Goal: Task Accomplishment & Management: Use online tool/utility

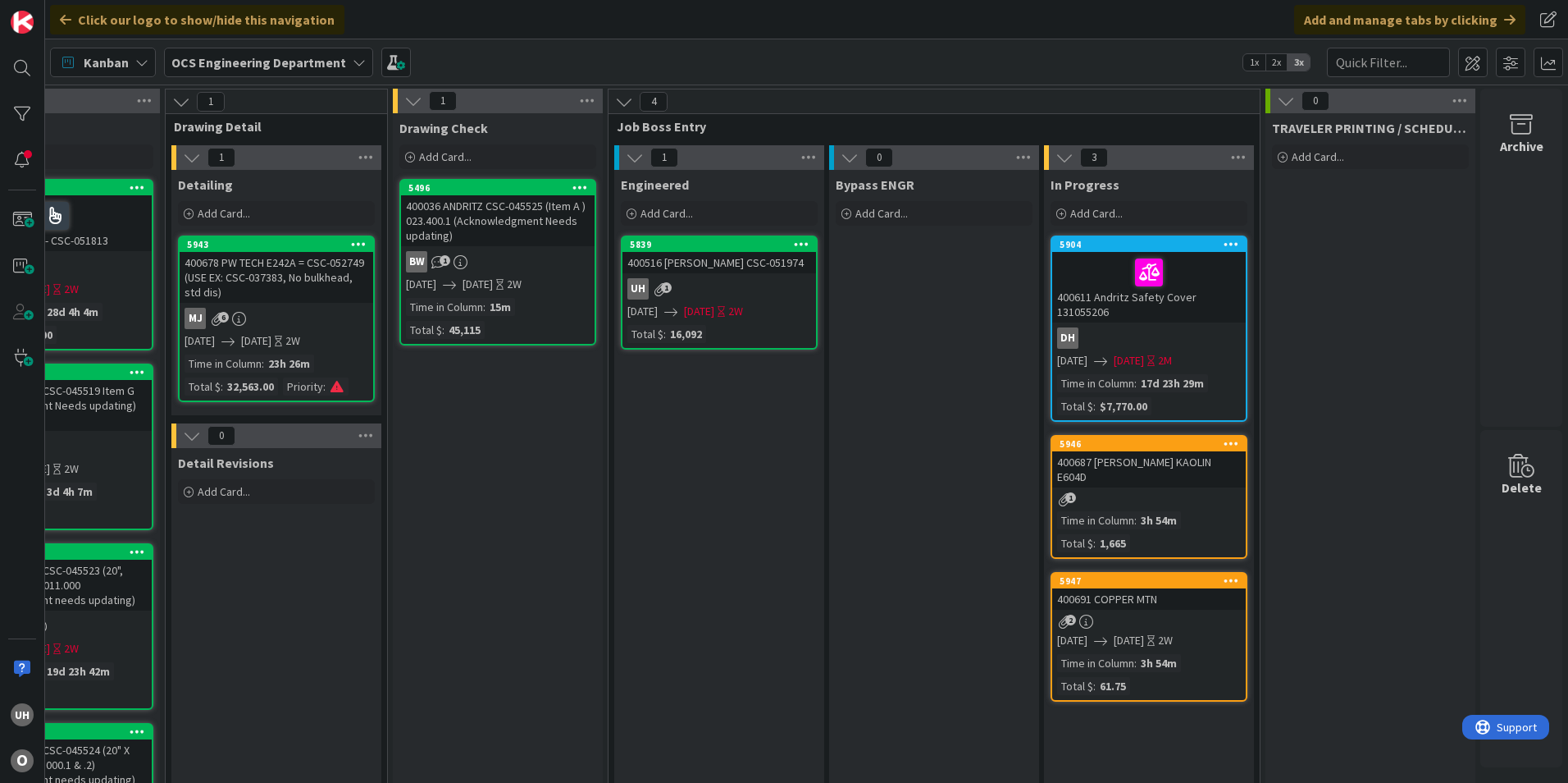
click at [1150, 599] on div "5947 400691 COPPER MTN 2 10/10/2025 10/22/2025 2W Time in Column : 3h 54m Total…" at bounding box center [1149, 637] width 197 height 129
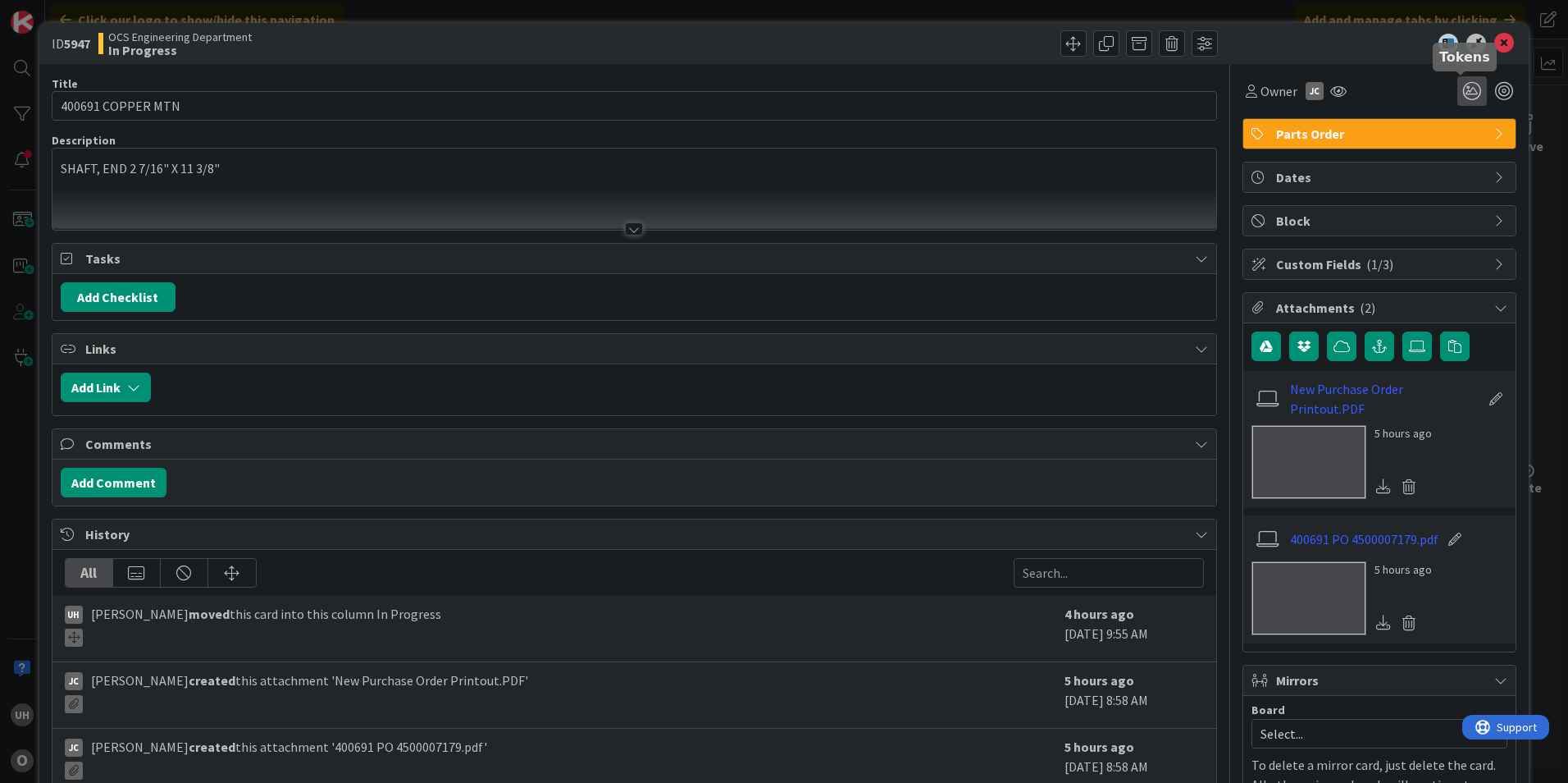
click at [1458, 87] on icon at bounding box center [1473, 91] width 30 height 30
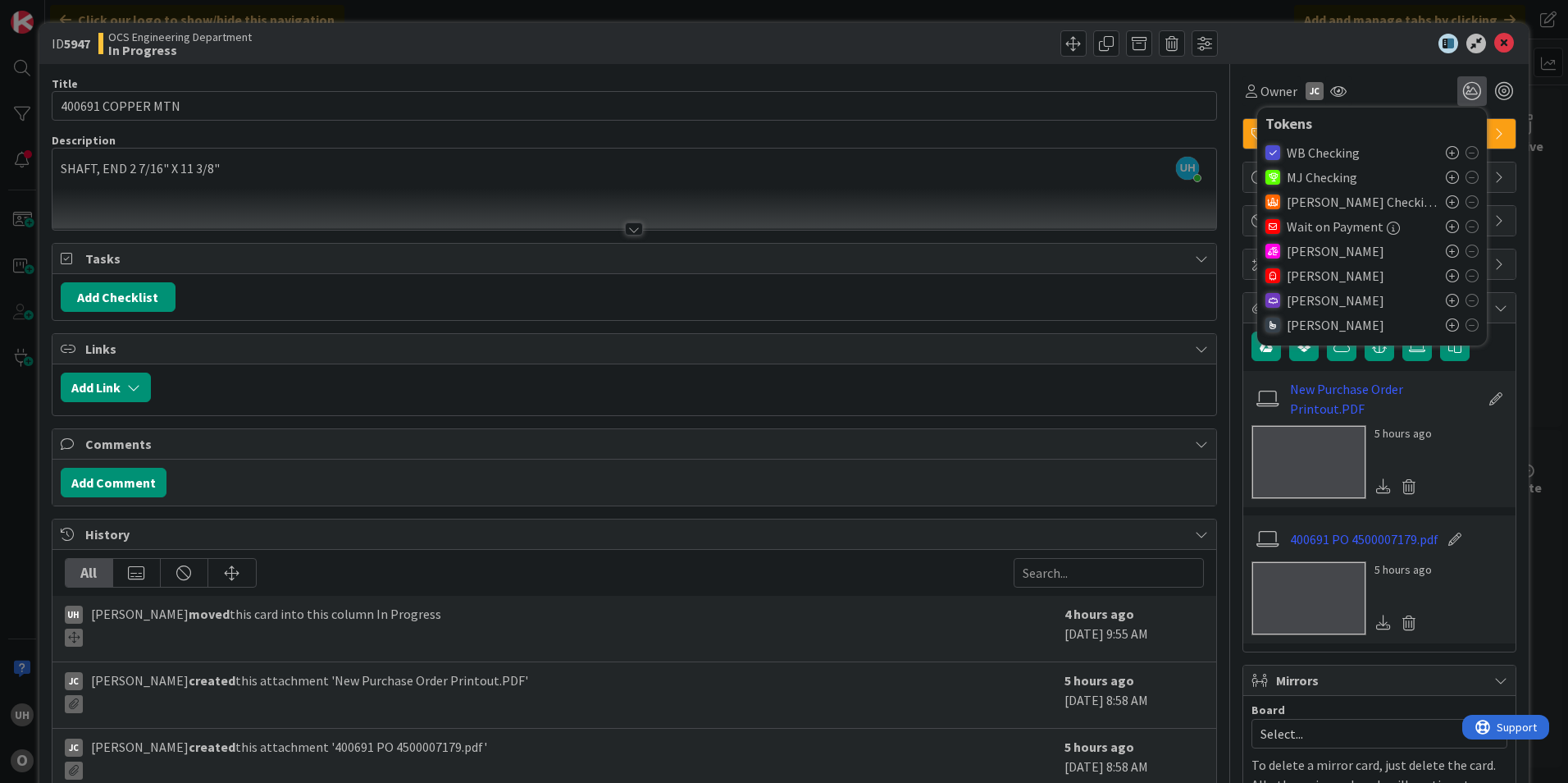
click at [1447, 274] on icon at bounding box center [1453, 275] width 13 height 13
click at [1495, 45] on icon at bounding box center [1504, 44] width 20 height 20
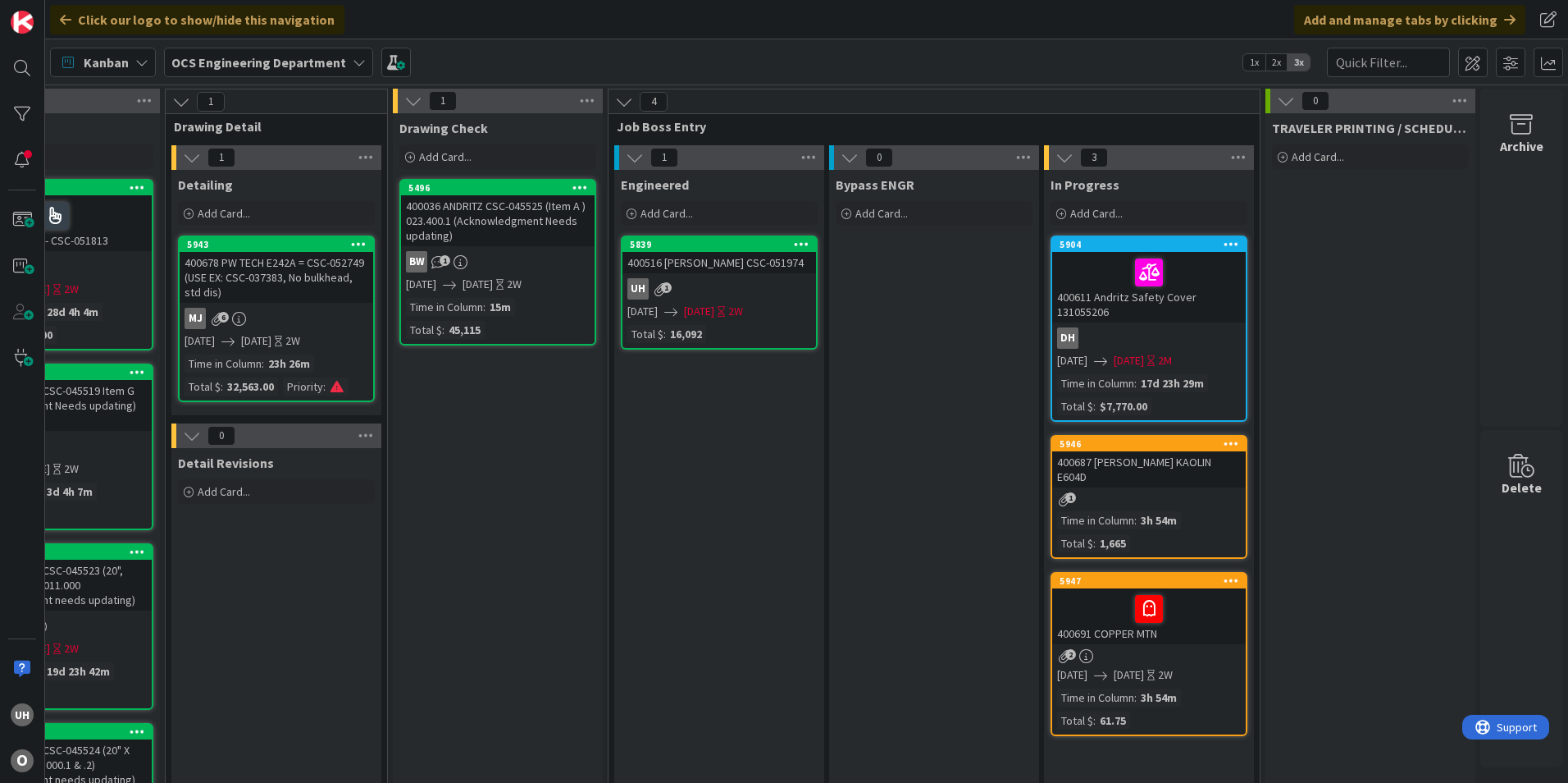
click at [1180, 492] on div "1" at bounding box center [1150, 499] width 194 height 14
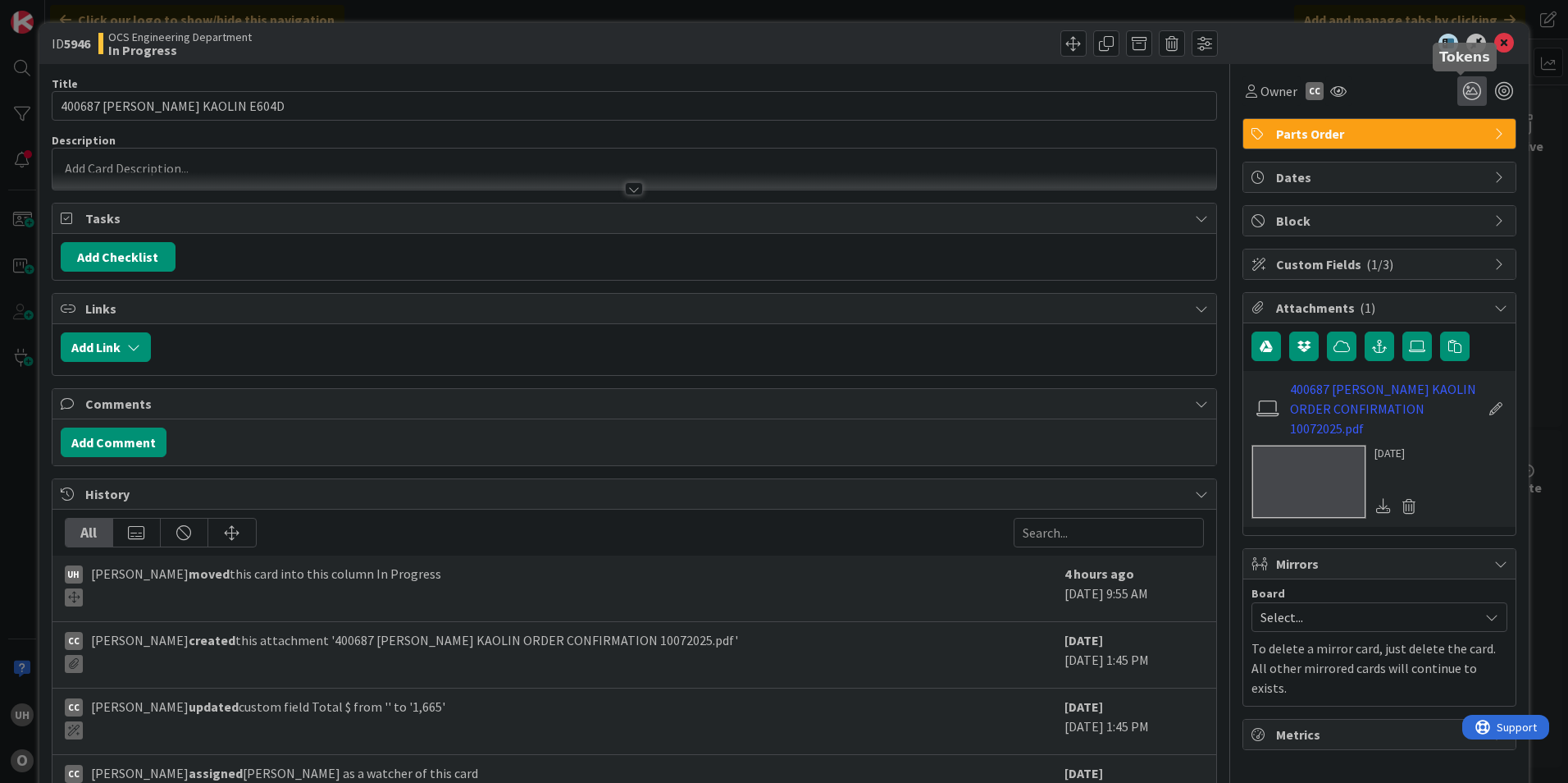
click at [1458, 89] on icon at bounding box center [1473, 91] width 30 height 30
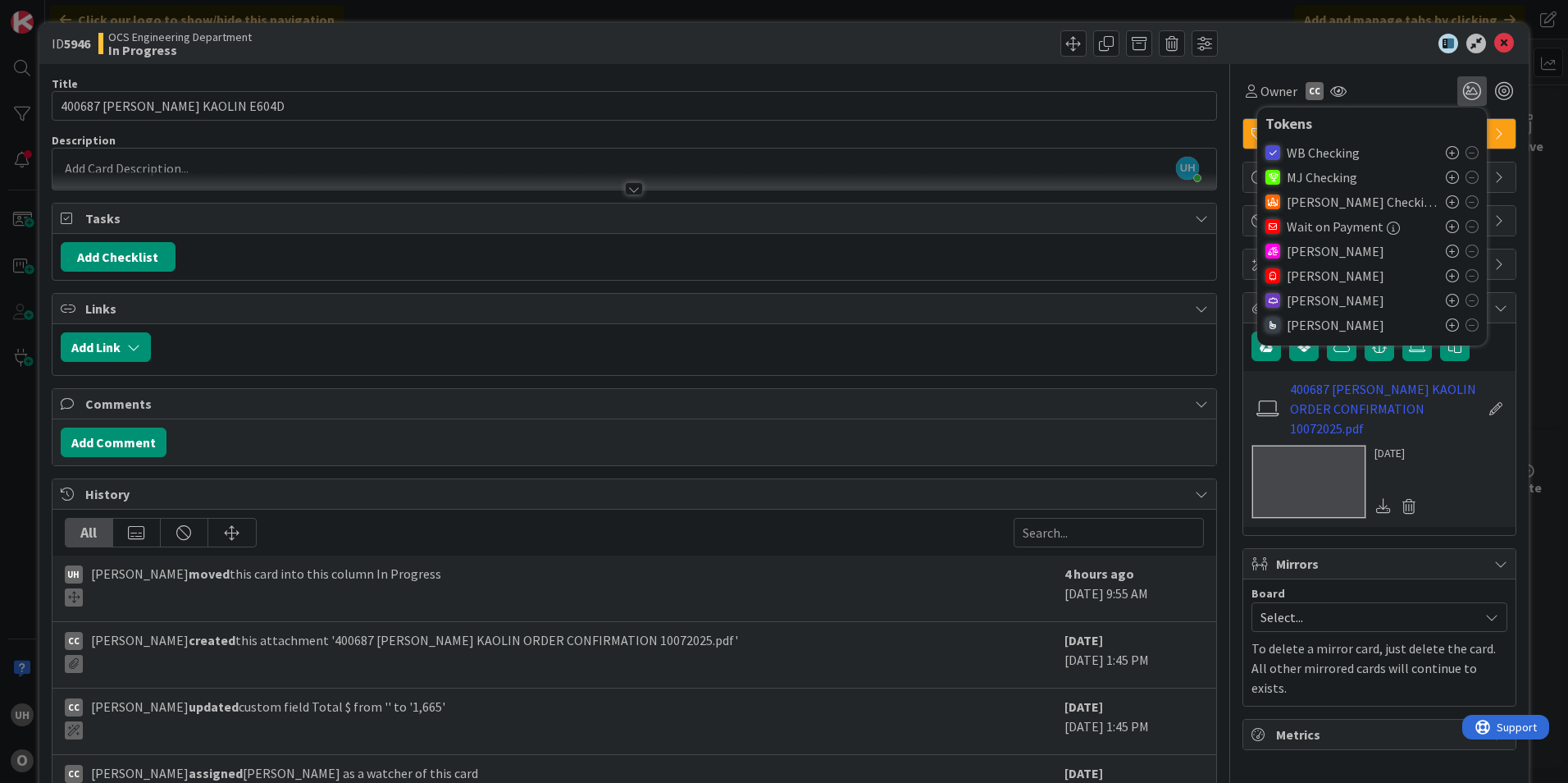
click at [1433, 274] on div "Uriel" at bounding box center [1372, 275] width 213 height 24
click at [1447, 281] on icon at bounding box center [1453, 275] width 13 height 13
click at [1497, 44] on icon at bounding box center [1504, 44] width 20 height 20
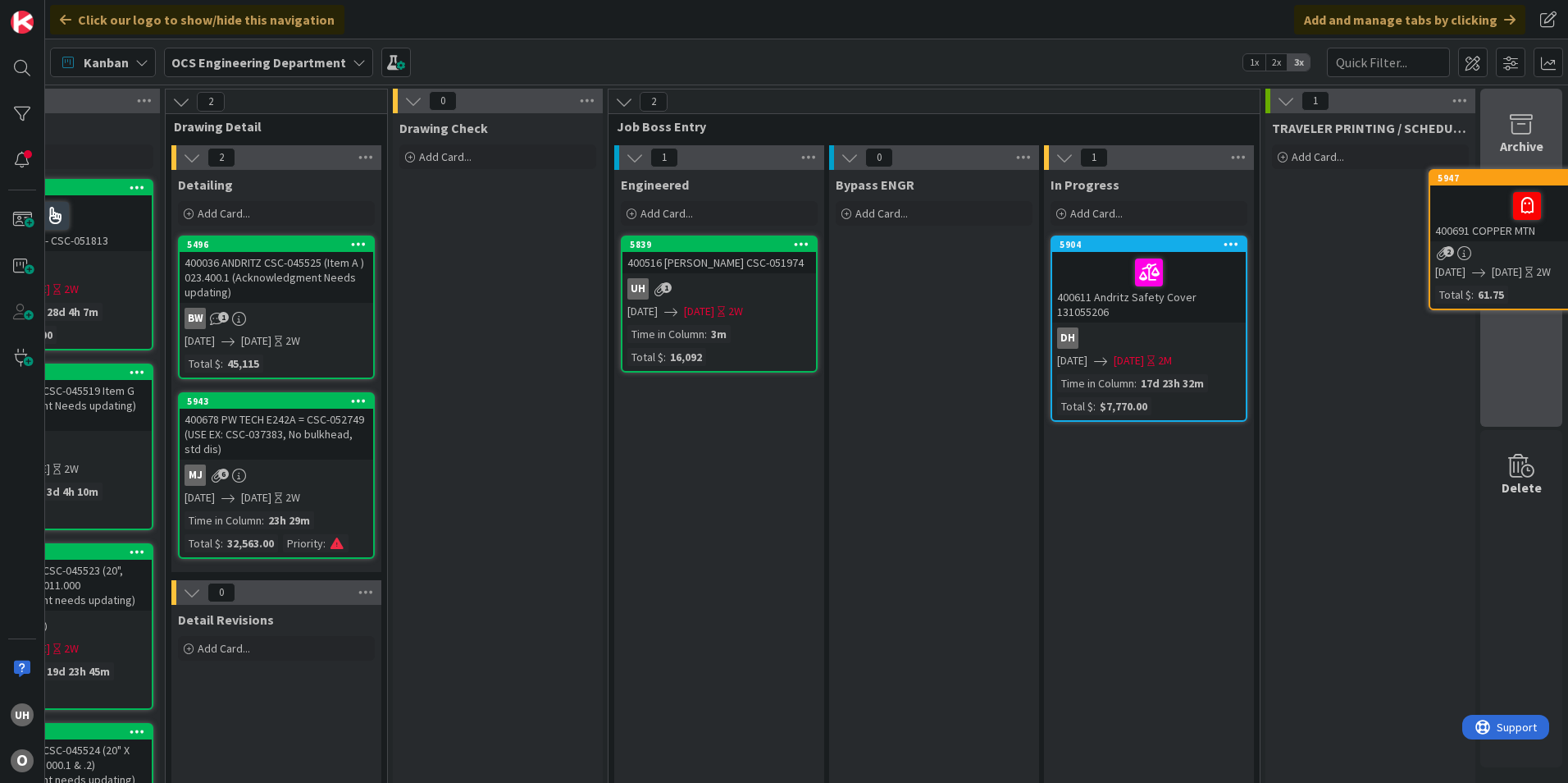
scroll to position [0, 1429]
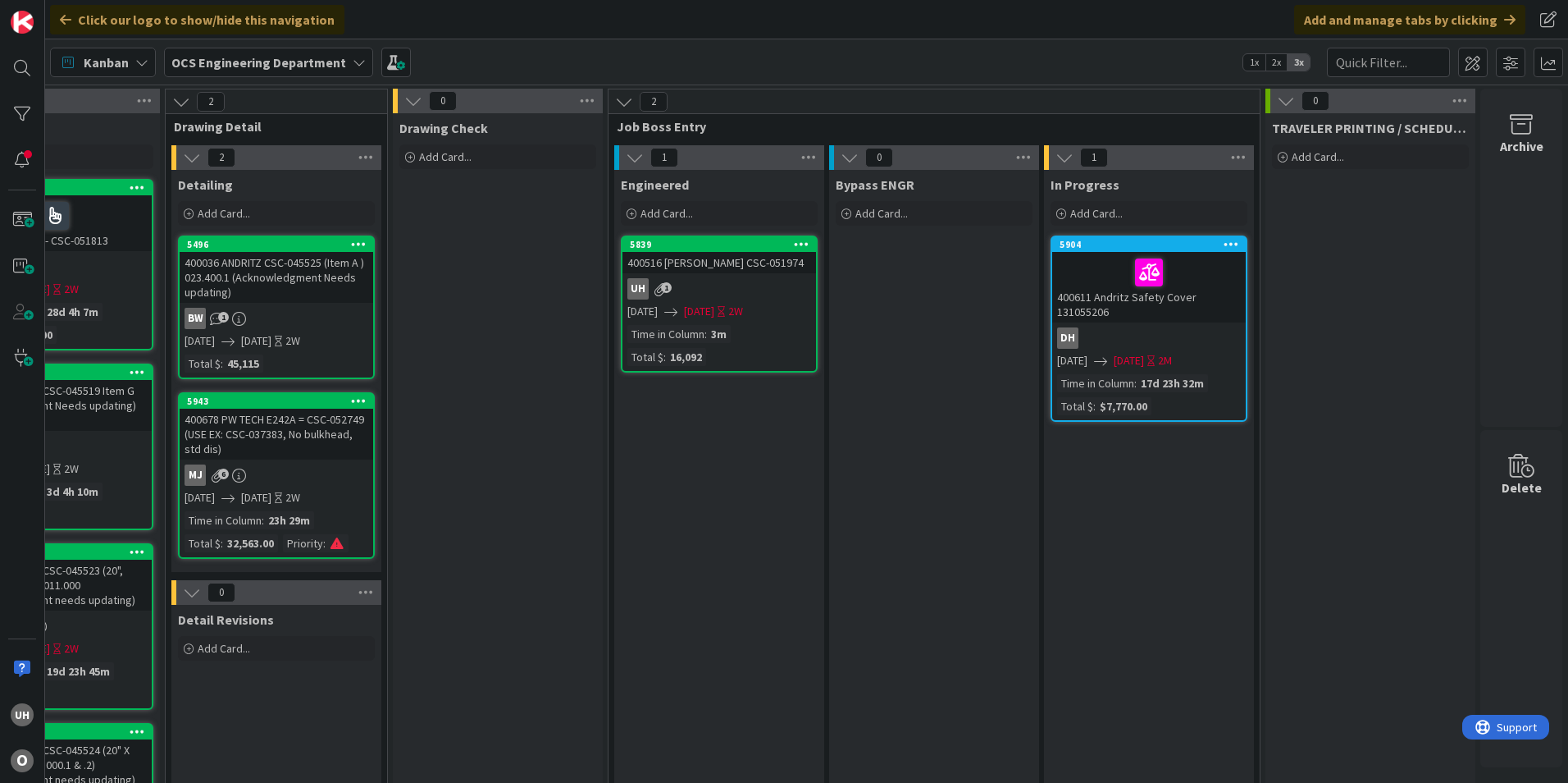
drag, startPoint x: 1379, startPoint y: 187, endPoint x: 1081, endPoint y: 599, distance: 508.5
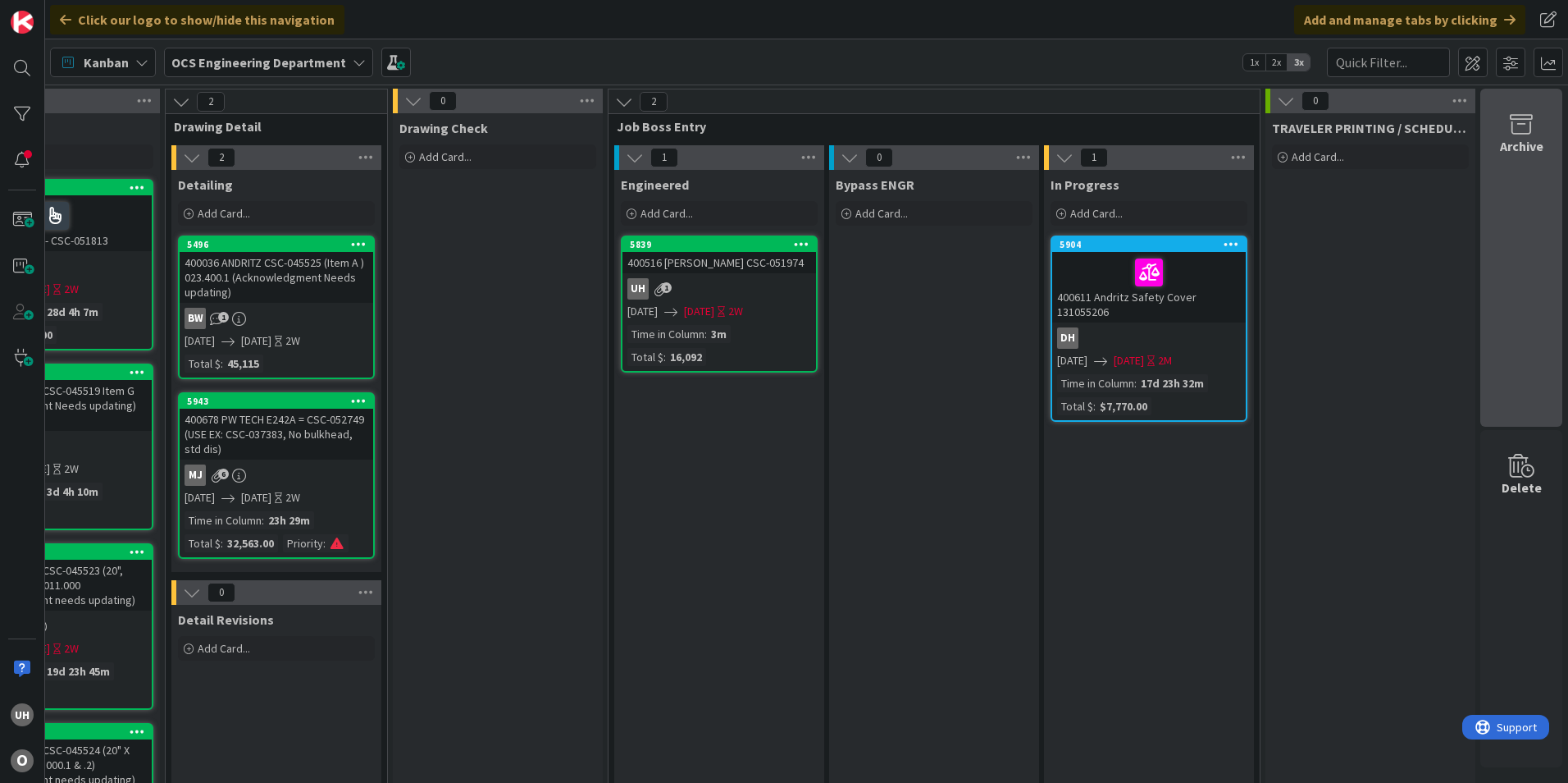
click at [1530, 153] on div "Archive" at bounding box center [1523, 146] width 44 height 20
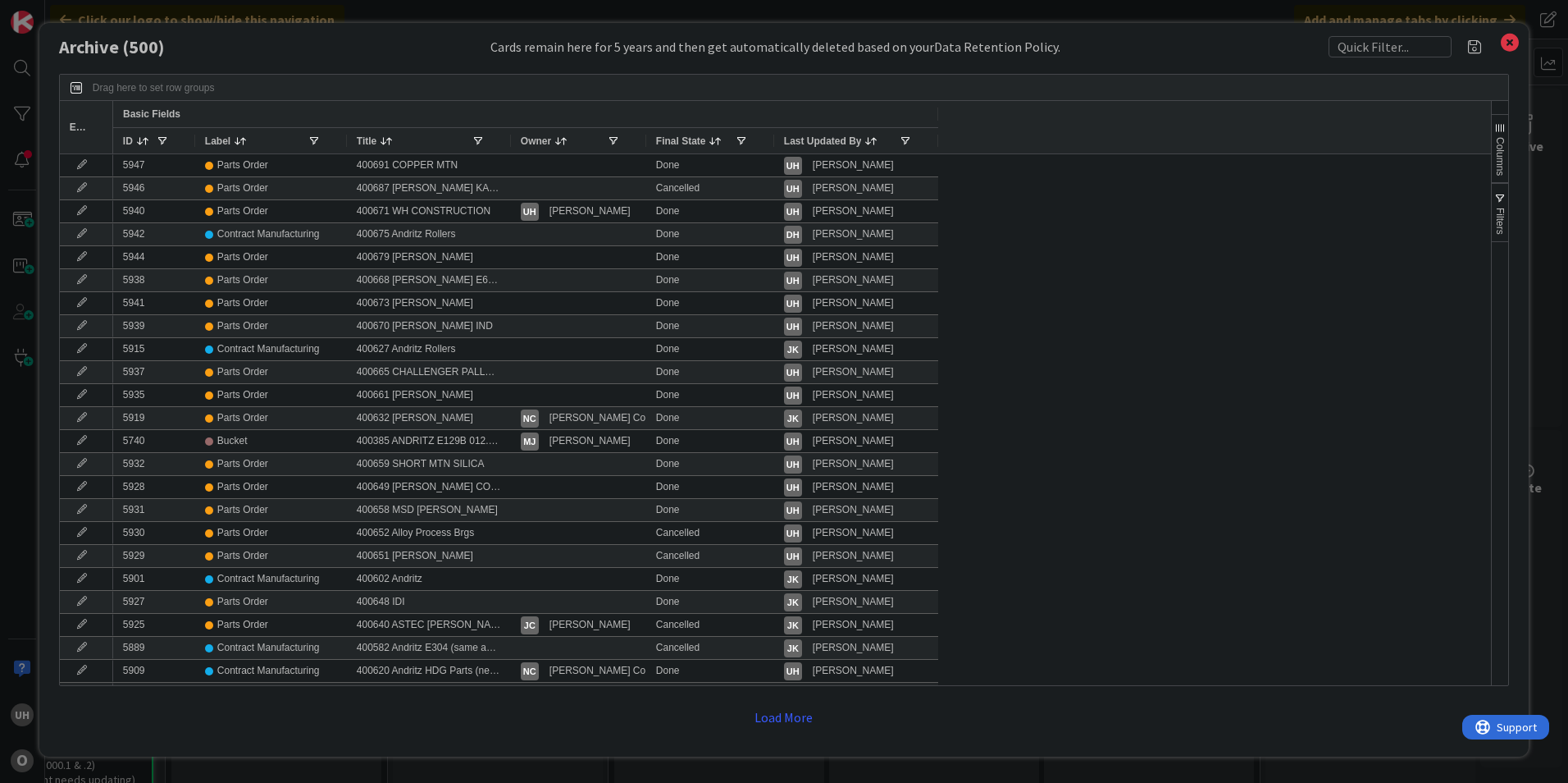
click at [1510, 42] on icon at bounding box center [1510, 43] width 21 height 23
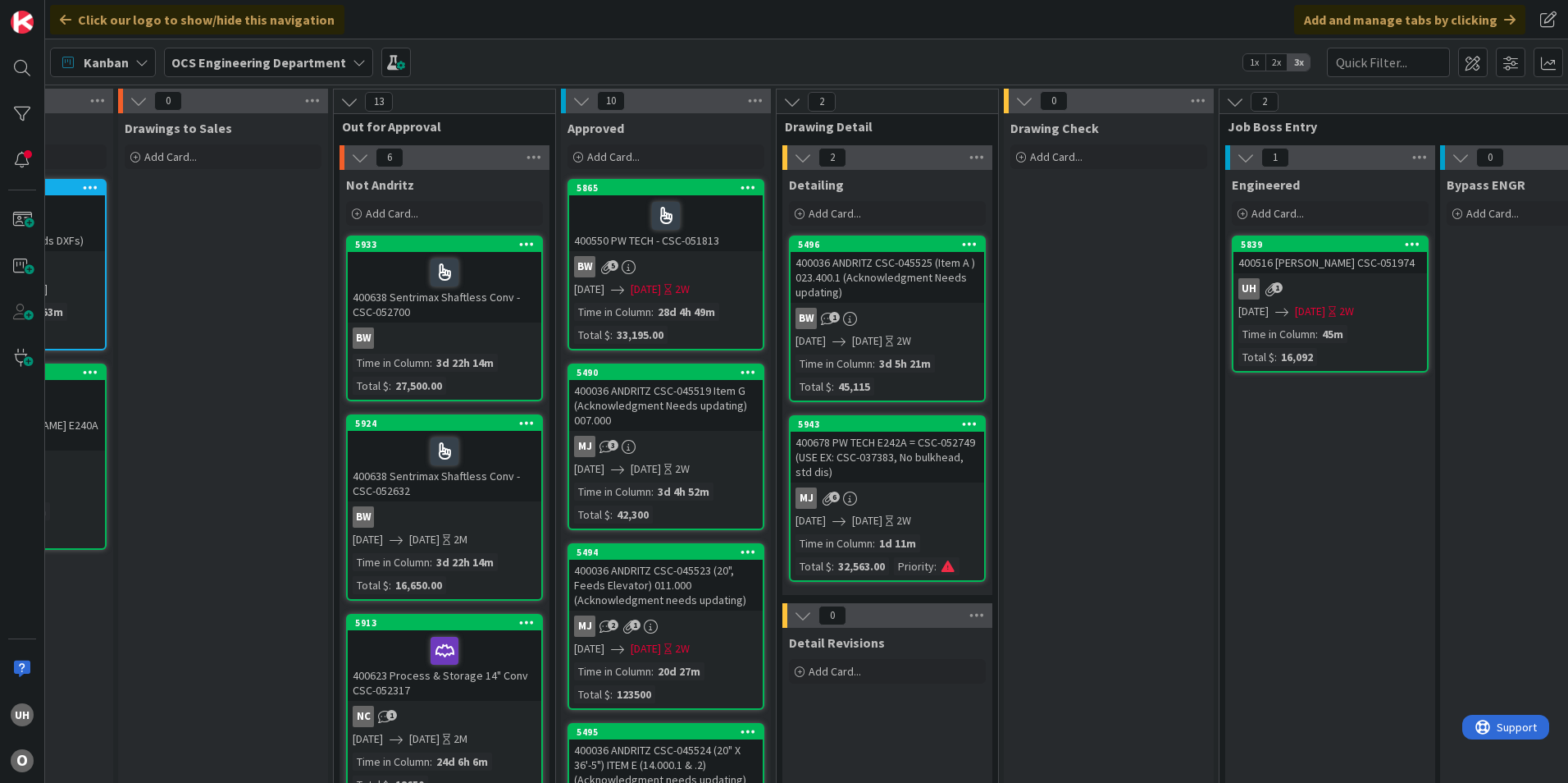
scroll to position [0, 1429]
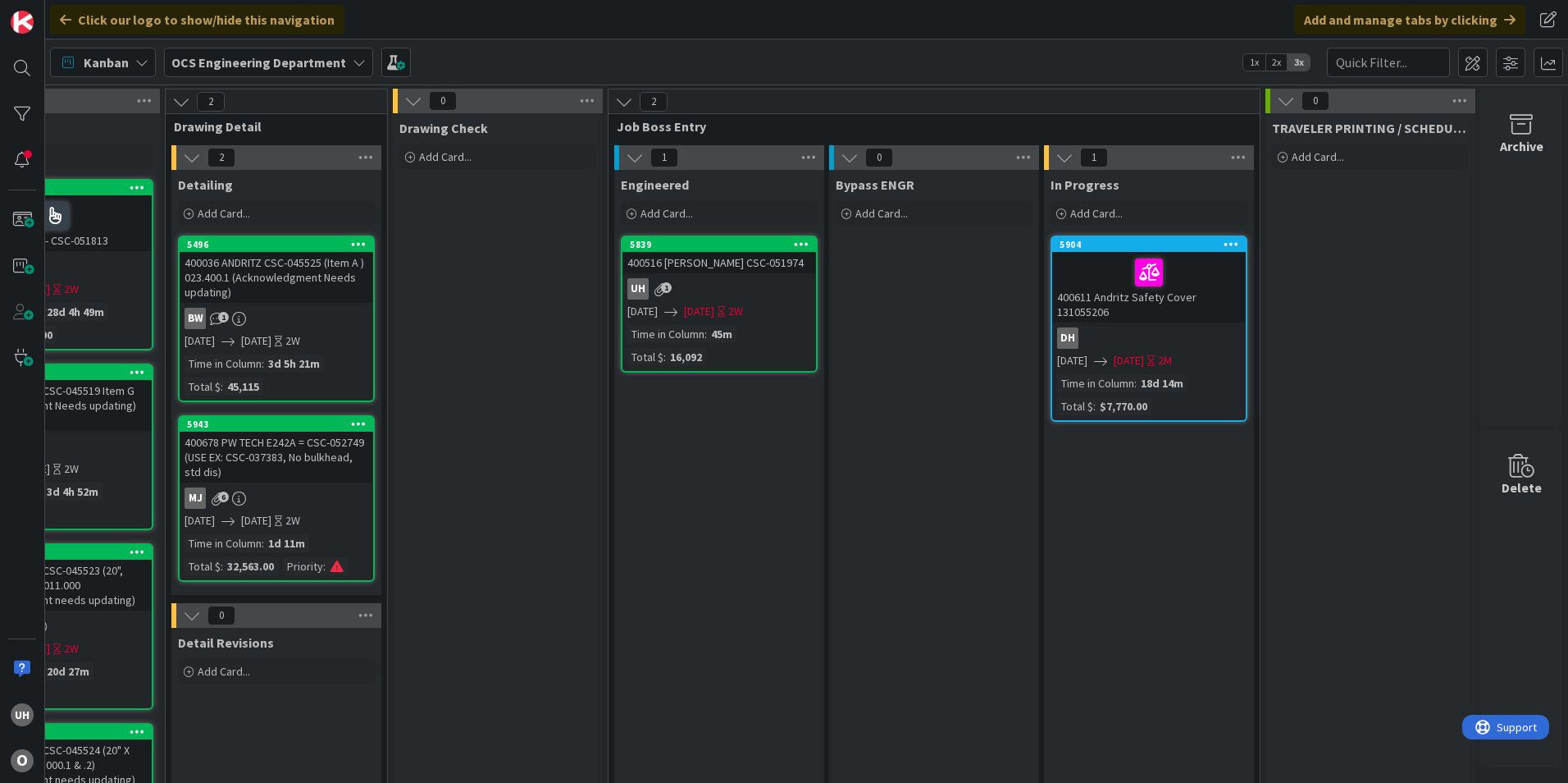
click at [715, 281] on div "uh 1" at bounding box center [720, 288] width 194 height 21
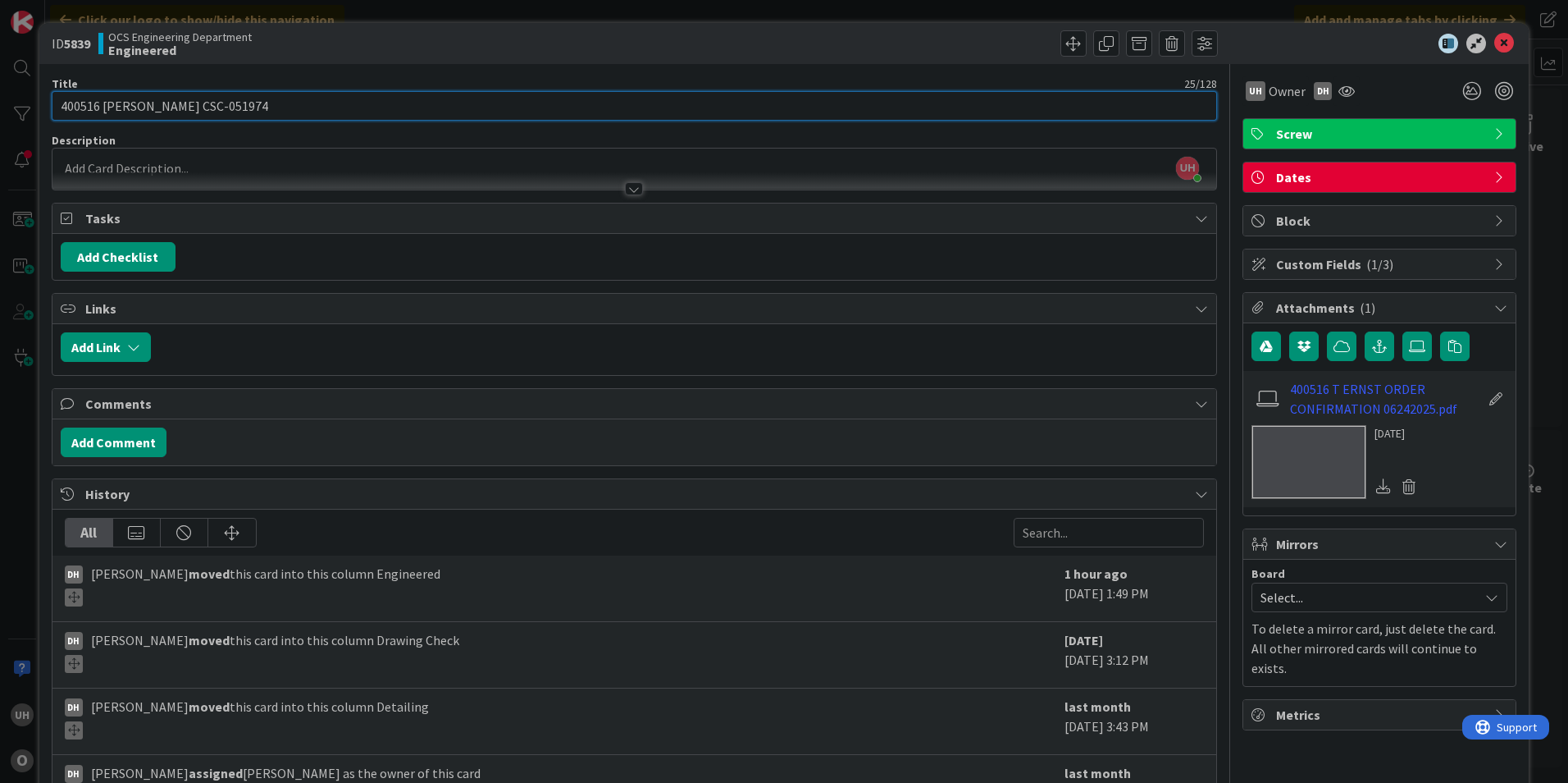
drag, startPoint x: 155, startPoint y: 105, endPoint x: 215, endPoint y: 107, distance: 60.0
click at [215, 107] on input "400516 [PERSON_NAME] CSC-051974" at bounding box center [634, 106] width 1165 height 30
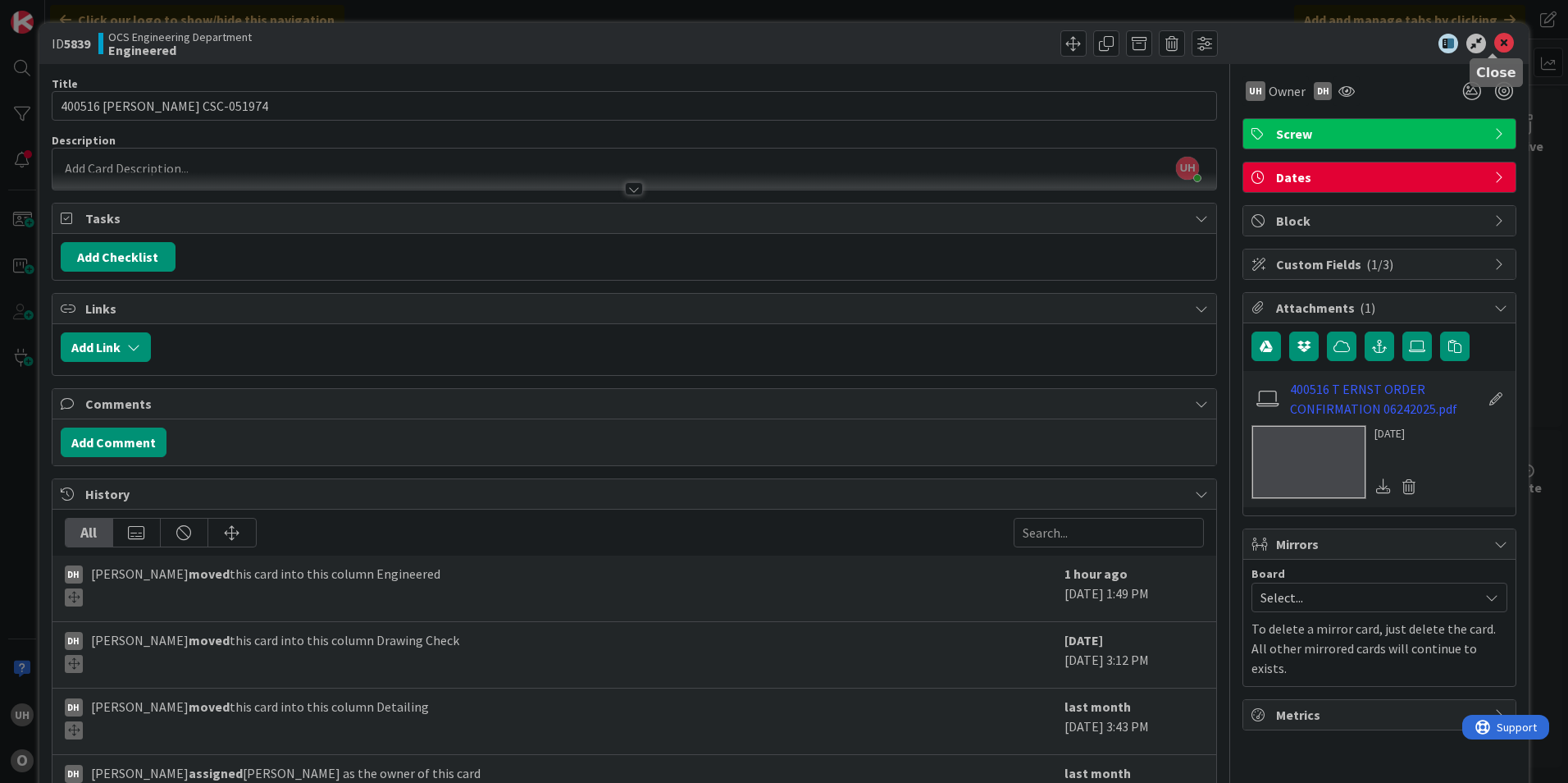
click at [1495, 41] on icon at bounding box center [1504, 44] width 20 height 20
